Goal: Find specific page/section: Find specific page/section

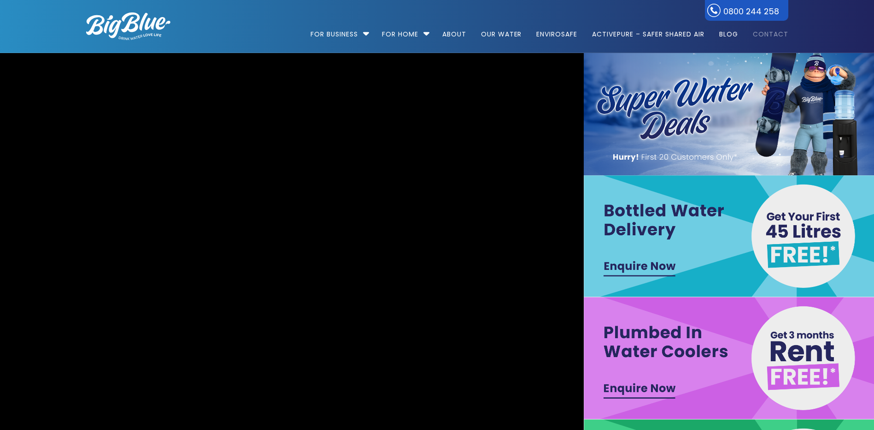
drag, startPoint x: 0, startPoint y: 0, endPoint x: 773, endPoint y: 33, distance: 774.1
click at [773, 33] on link "Contact" at bounding box center [768, 29] width 42 height 59
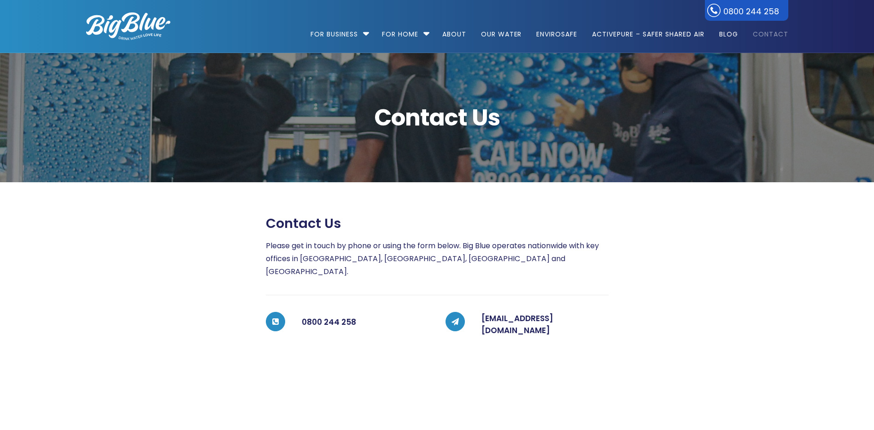
click at [99, 21] on img at bounding box center [128, 26] width 84 height 28
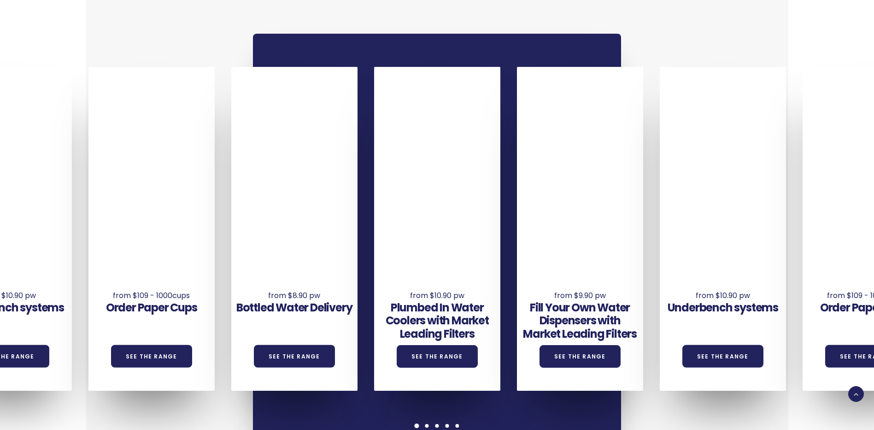
scroll to position [691, 0]
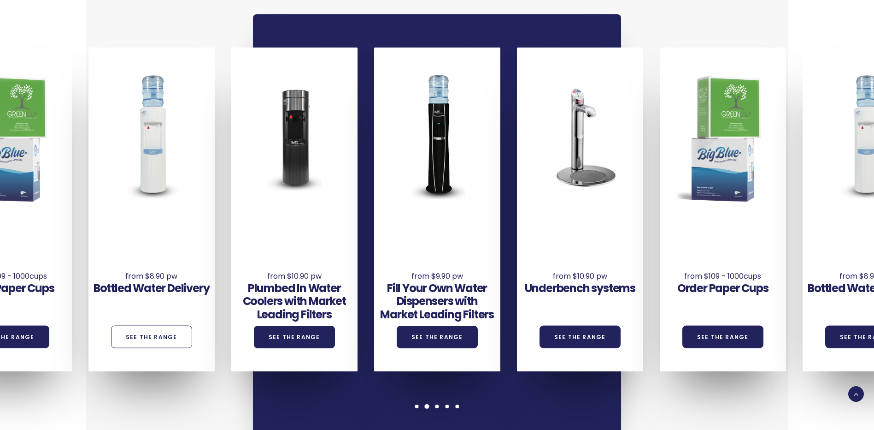
click at [159, 325] on link "See the Range" at bounding box center [151, 336] width 81 height 23
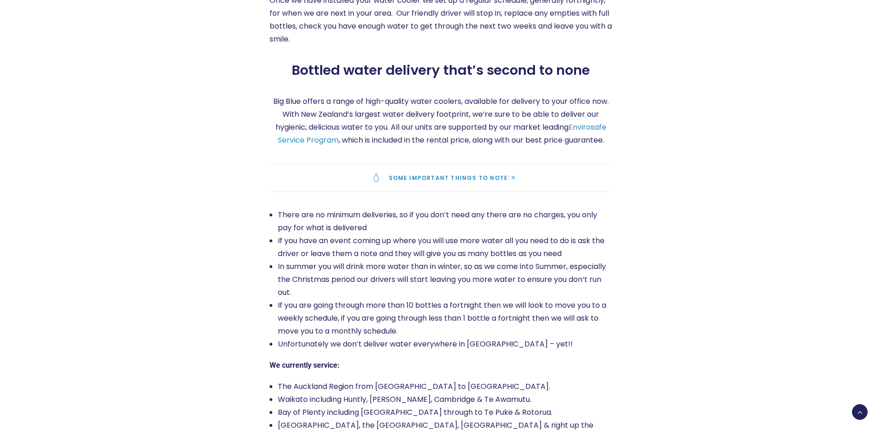
scroll to position [1383, 0]
